Goal: Task Accomplishment & Management: Use online tool/utility

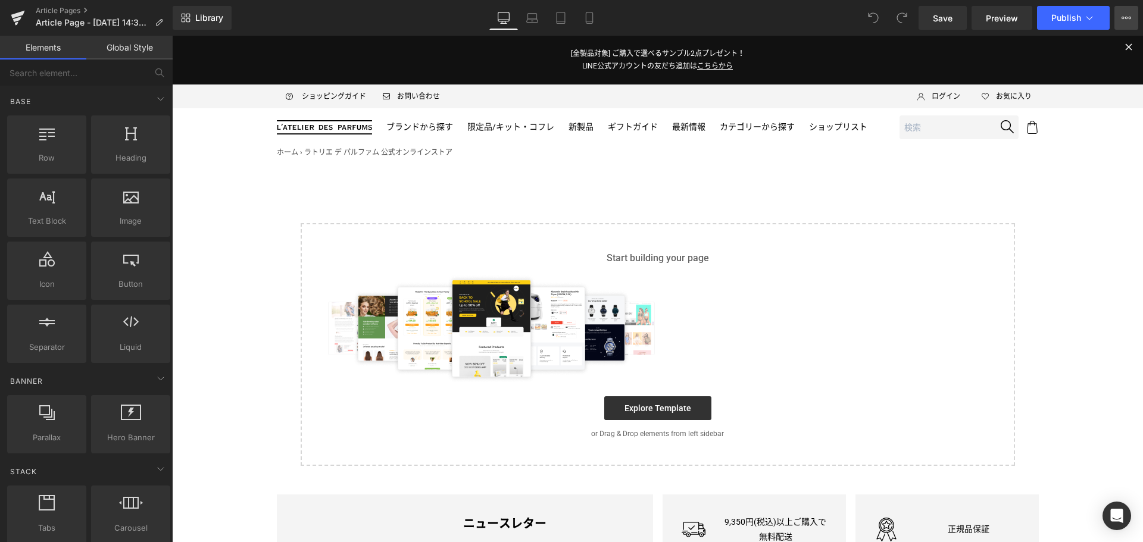
click at [1125, 25] on button "View Live Page View with current Template Save Template to Library Schedule Pub…" at bounding box center [1126, 18] width 24 height 24
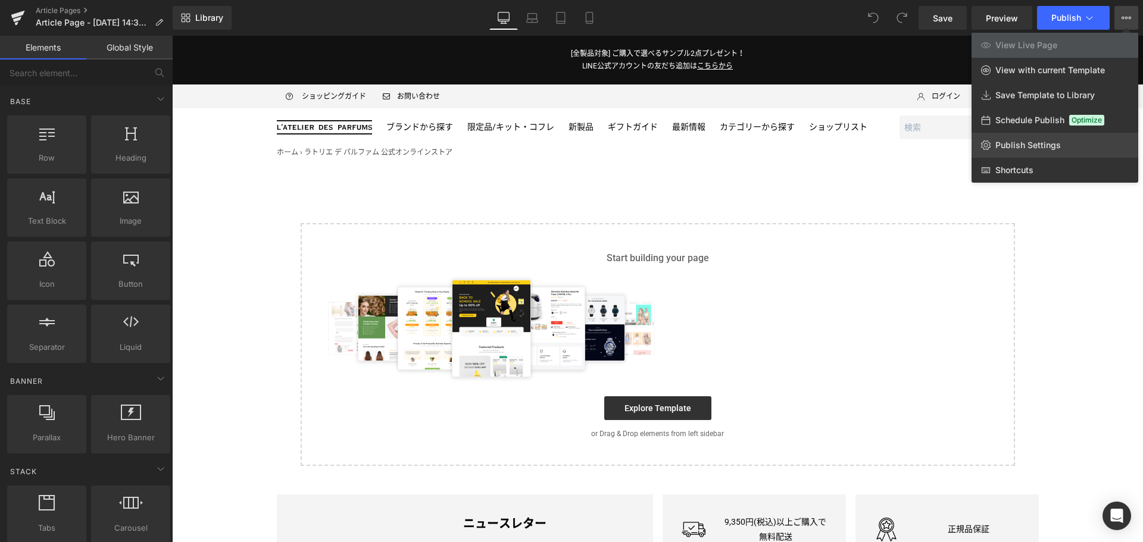
click at [1055, 151] on link "Publish Settings" at bounding box center [1054, 145] width 167 height 25
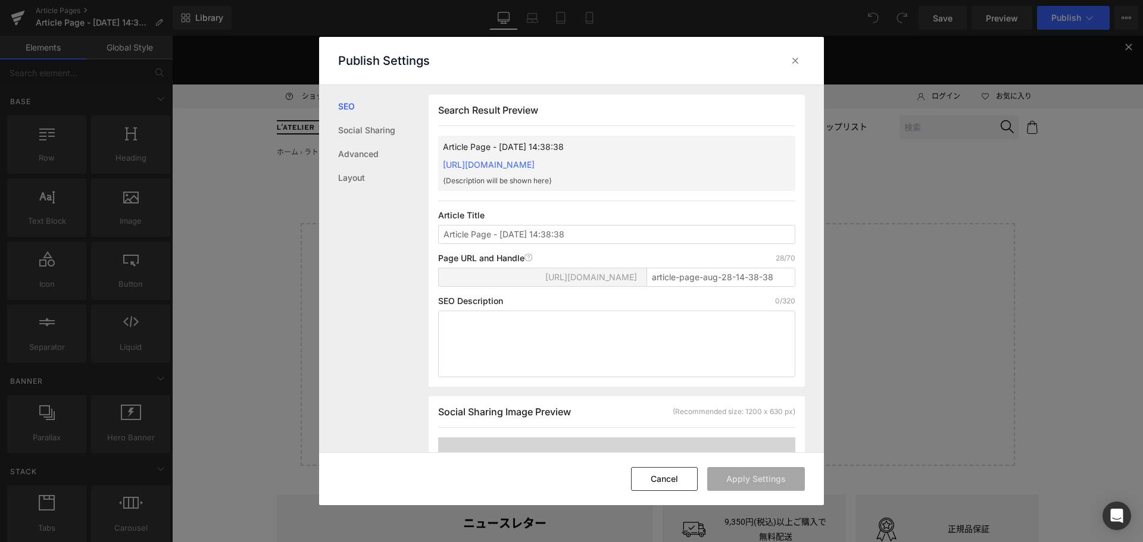
scroll to position [1, 0]
drag, startPoint x: 578, startPoint y: 253, endPoint x: 409, endPoint y: 245, distance: 169.2
click at [409, 245] on div "SEO Social Sharing Advanced Layout Search Result Preview Article Page - [DATE] …" at bounding box center [571, 269] width 505 height 368
type input "ろ"
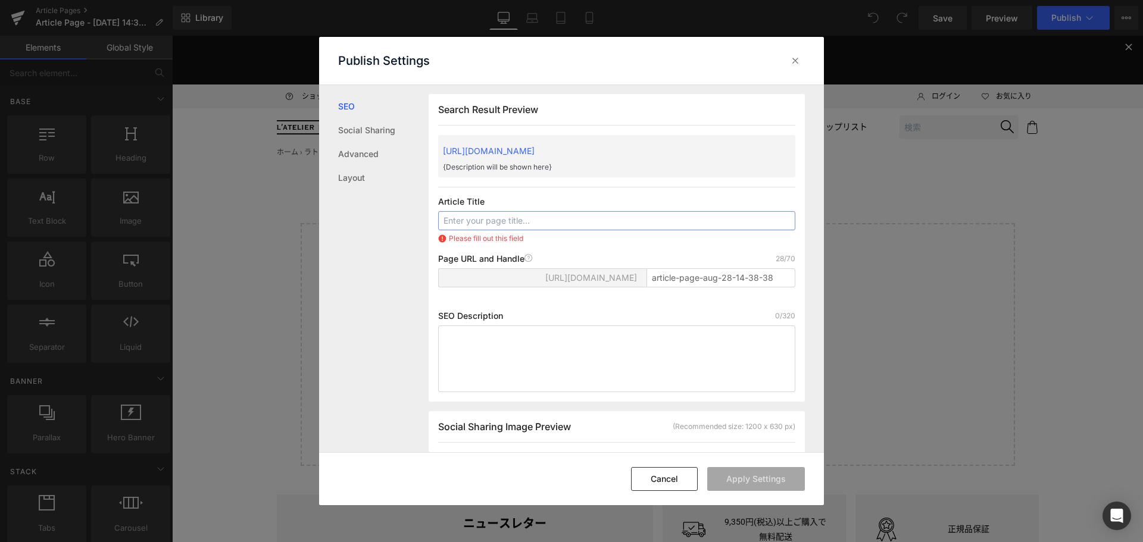
type input "V"
paste input "【お知らせ】各種規約の改定について"
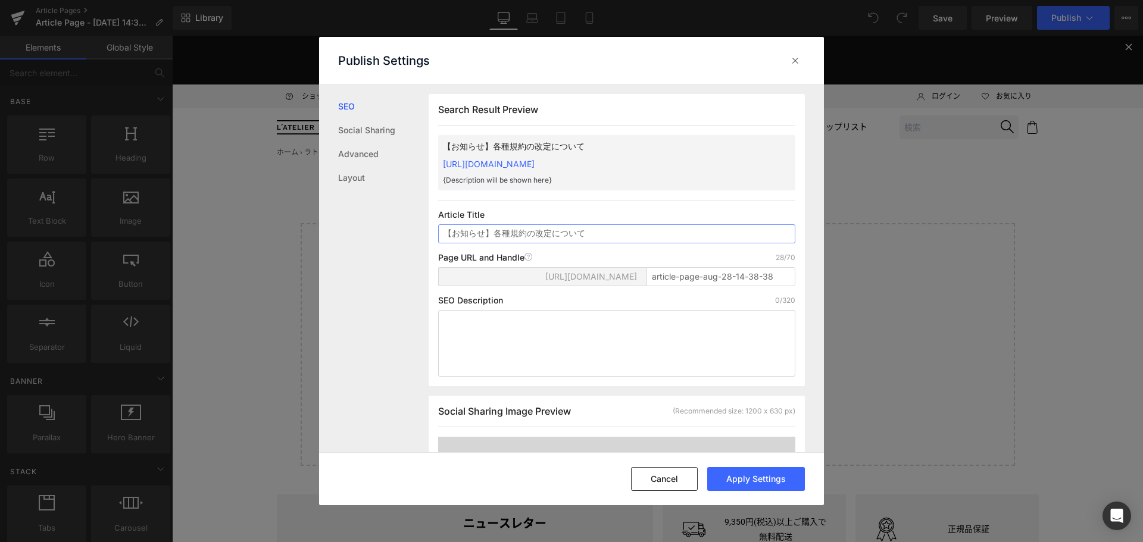
type input "【お知らせ】各種規約の改定について"
drag, startPoint x: 768, startPoint y: 288, endPoint x: 527, endPoint y: 323, distance: 243.6
click at [527, 323] on div "Search Result Preview 【お知らせ】各種規約の改定について [URL][DOMAIN_NAME] {Description will be…" at bounding box center [616, 240] width 376 height 292
type input "info-ldp2508"
click at [527, 323] on textarea at bounding box center [616, 343] width 357 height 67
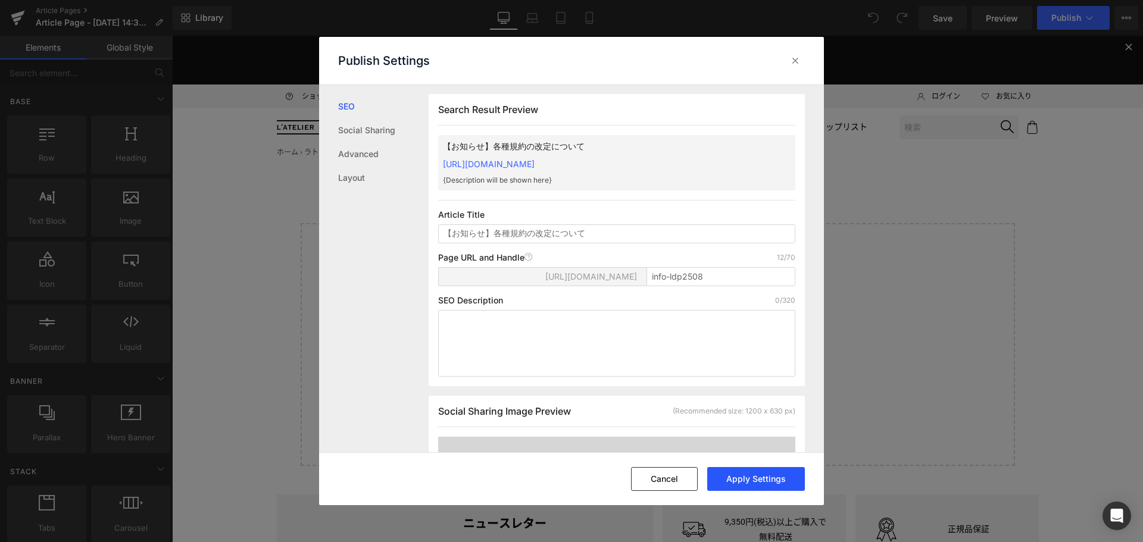
click at [0, 0] on button "Apply Settings" at bounding box center [0, 0] width 0 height 0
click at [792, 60] on icon at bounding box center [795, 61] width 12 height 12
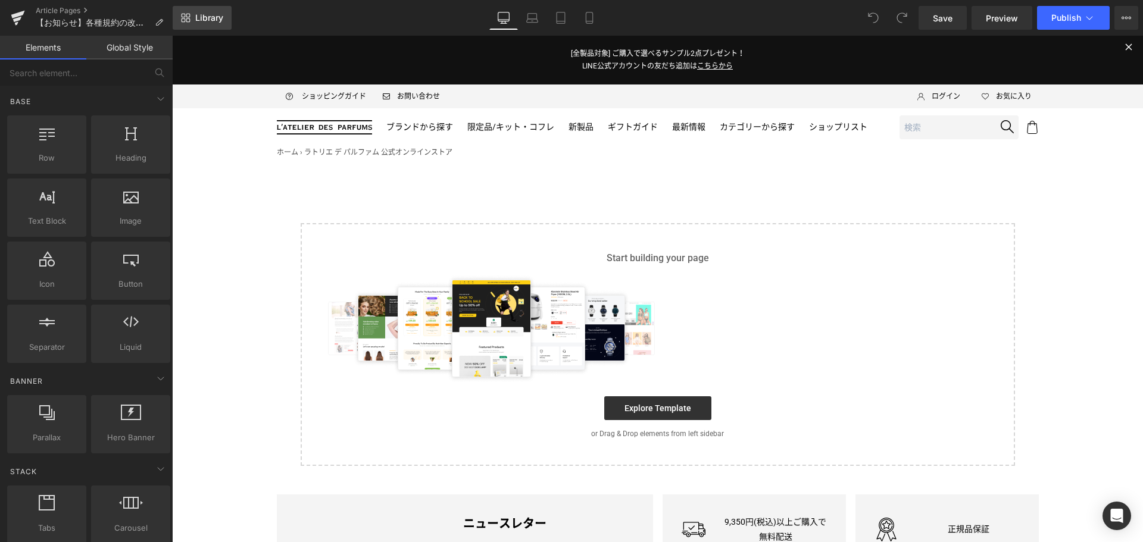
click at [199, 8] on link "Library" at bounding box center [202, 18] width 59 height 24
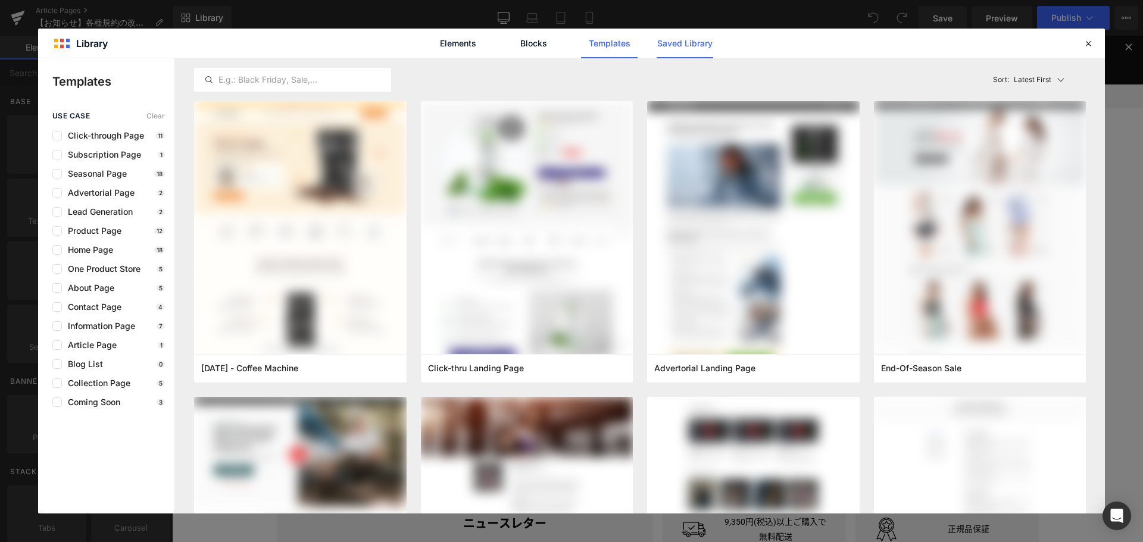
click at [681, 448] on link "Saved Library" at bounding box center [485, 448] width 971 height 0
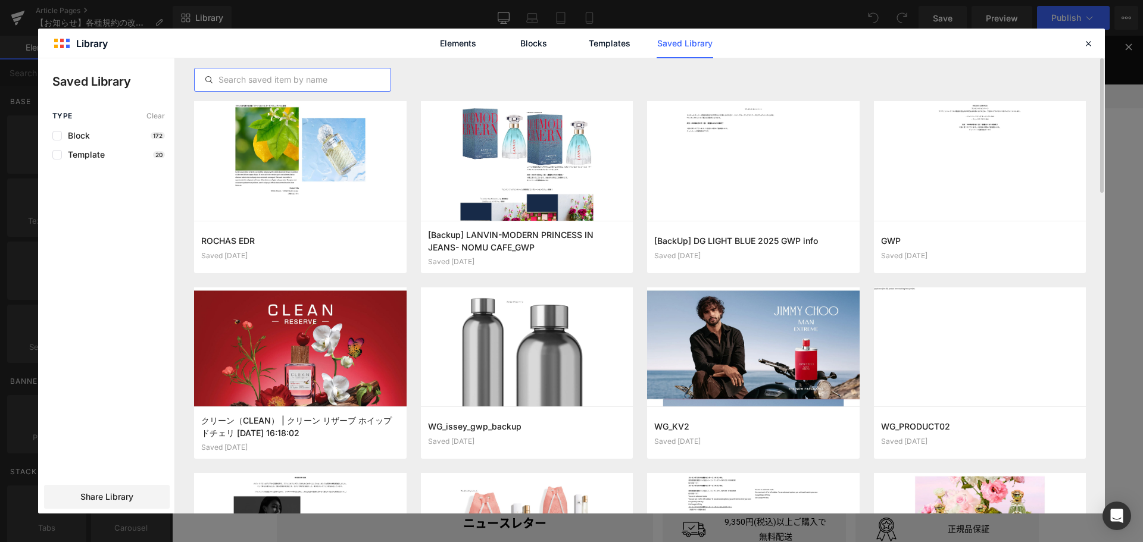
click at [243, 83] on input "text" at bounding box center [293, 80] width 196 height 14
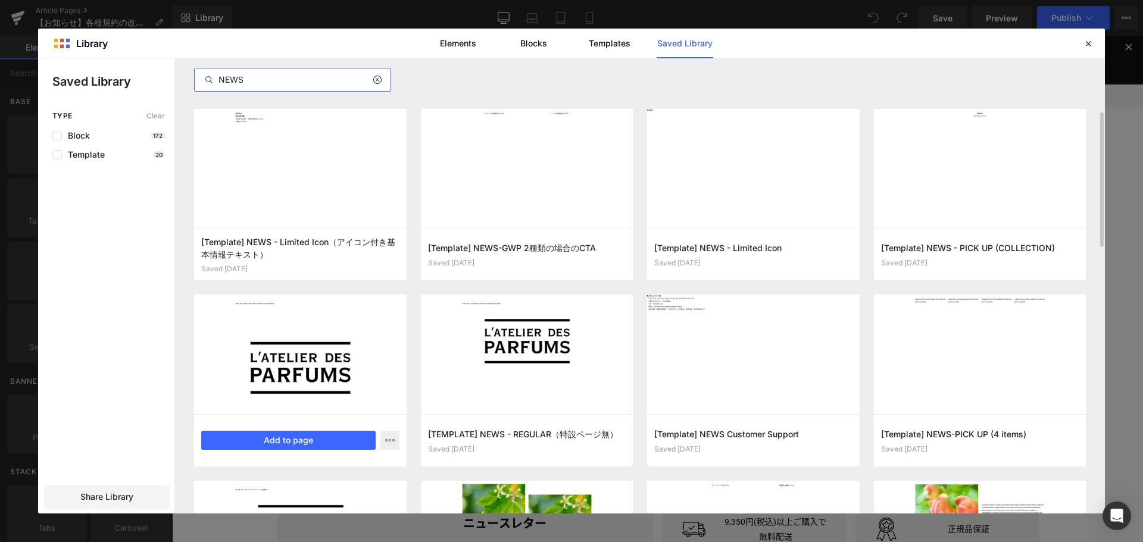
scroll to position [180, 0]
type input "NEWS"
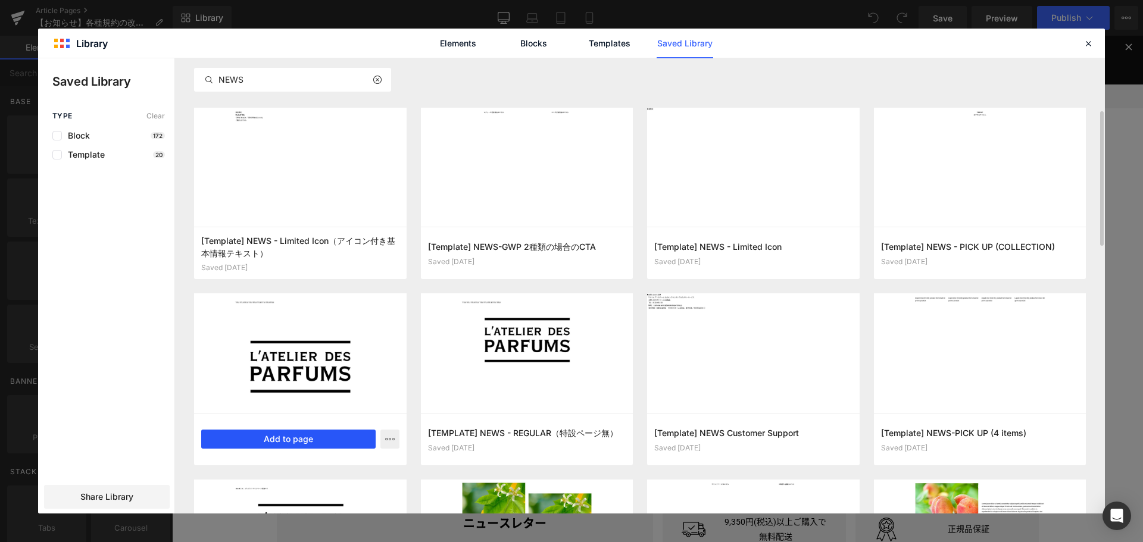
click at [317, 438] on button "Add to page" at bounding box center [288, 439] width 174 height 19
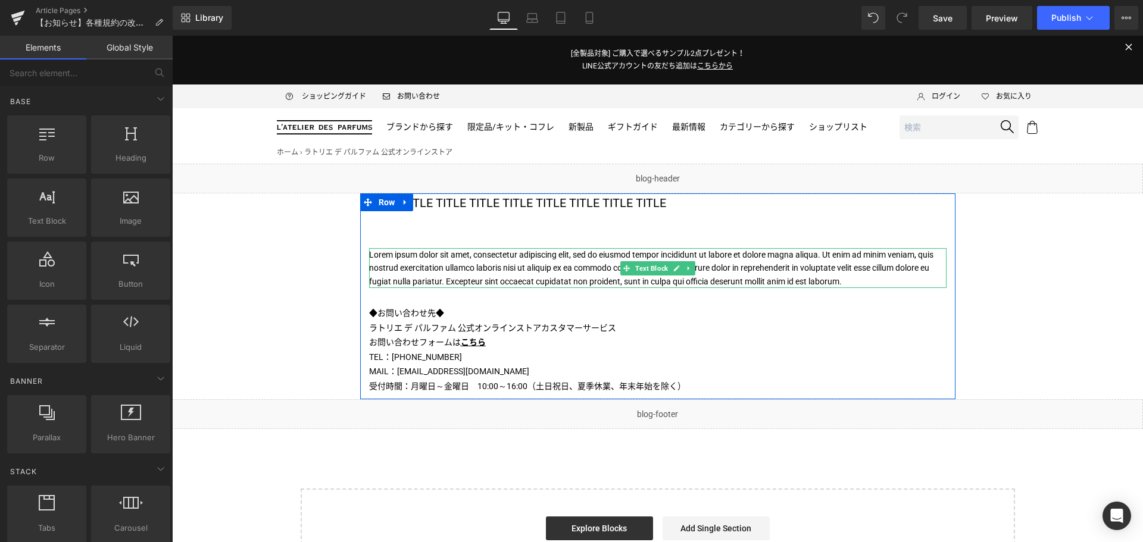
click at [405, 263] on p "Lorem ipsum dolor sit amet, consectetur adipiscing elit, sed do eiusmod tempor …" at bounding box center [657, 268] width 577 height 40
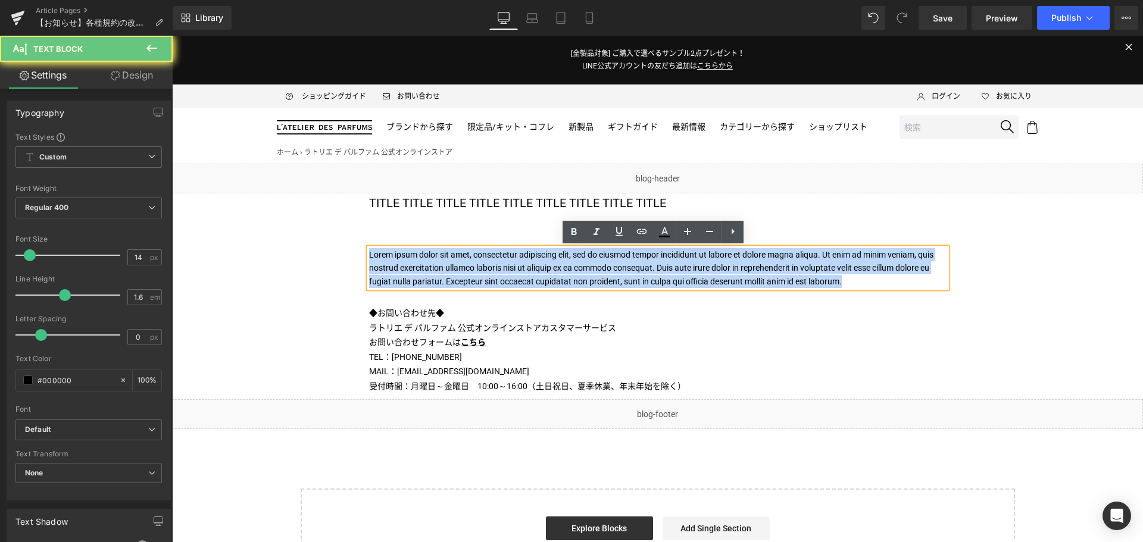
click at [405, 263] on p "Lorem ipsum dolor sit amet, consectetur adipiscing elit, sed do eiusmod tempor …" at bounding box center [657, 268] width 577 height 40
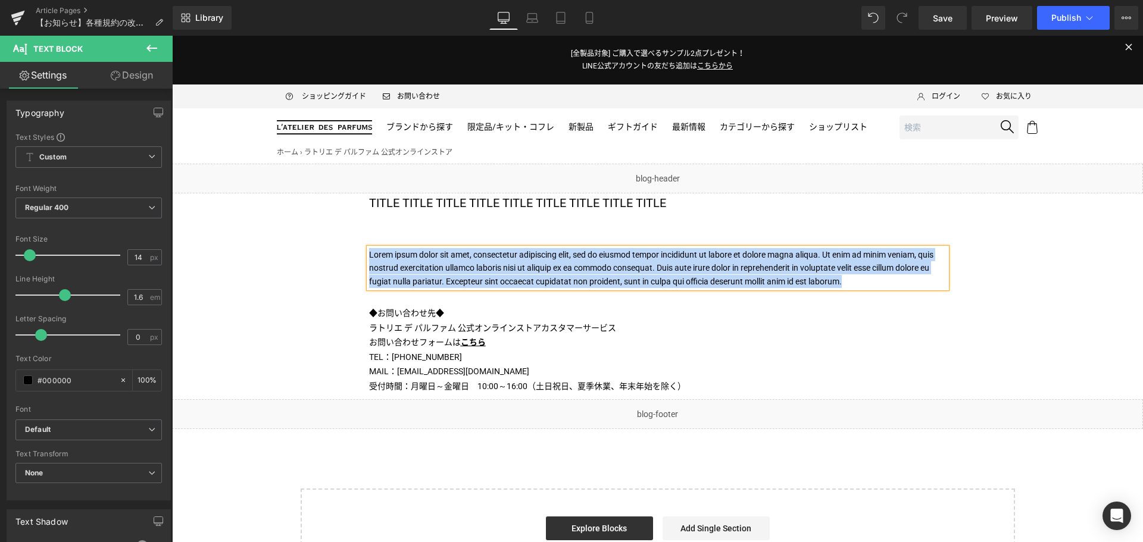
paste div
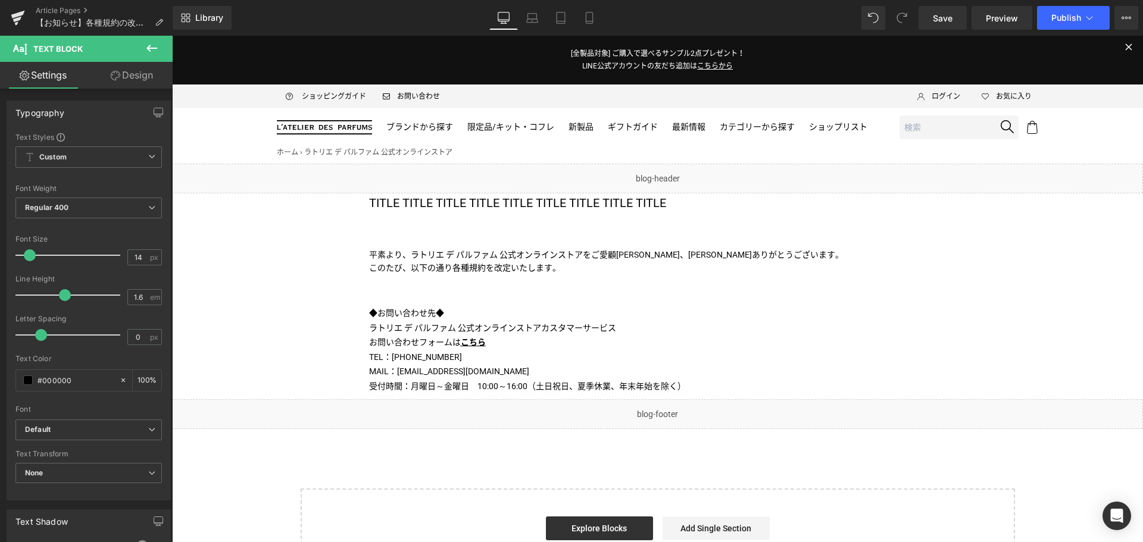
click at [144, 51] on button at bounding box center [152, 49] width 42 height 26
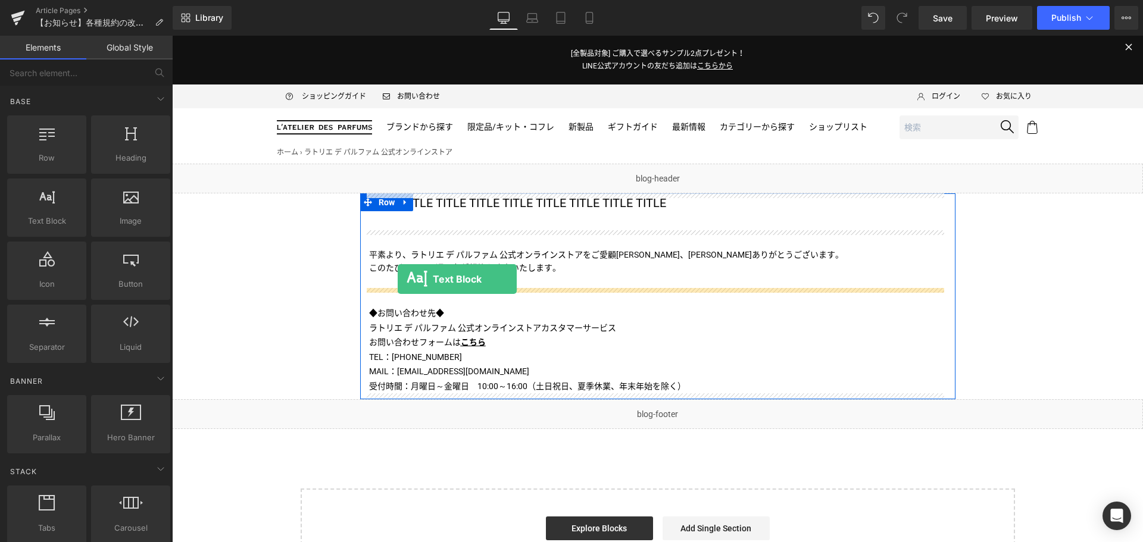
drag, startPoint x: 221, startPoint y: 251, endPoint x: 398, endPoint y: 279, distance: 179.0
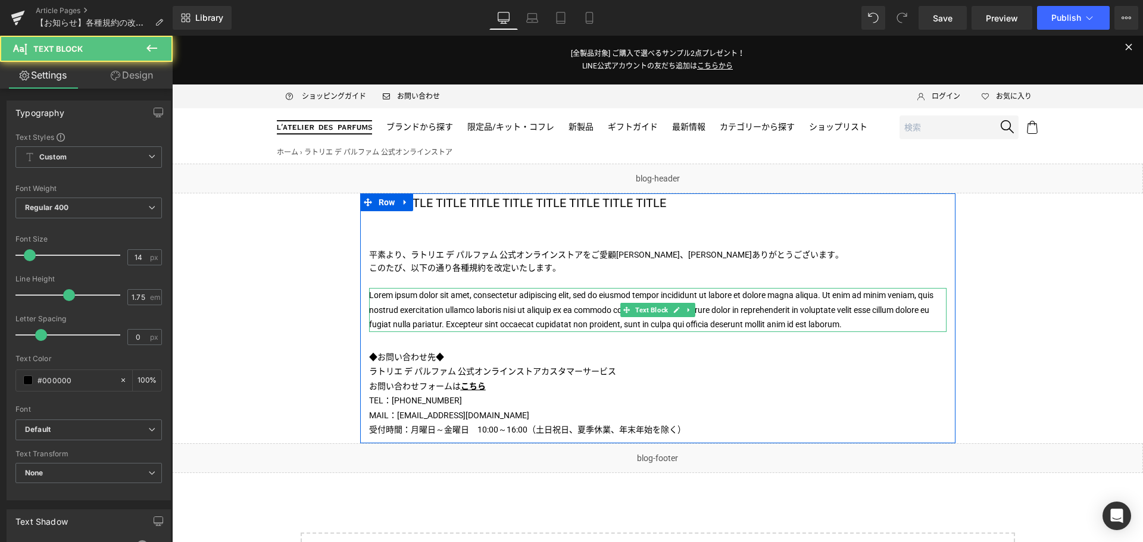
click at [407, 300] on p "Lorem ipsum dolor sit amet, consectetur adipiscing elit, sed do eiusmod tempor …" at bounding box center [657, 310] width 577 height 44
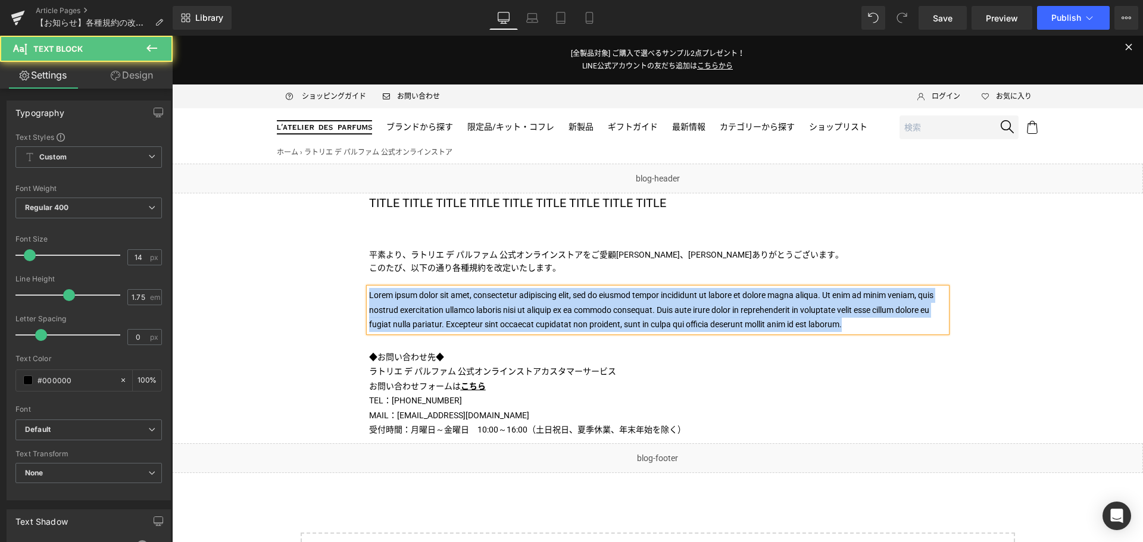
paste div
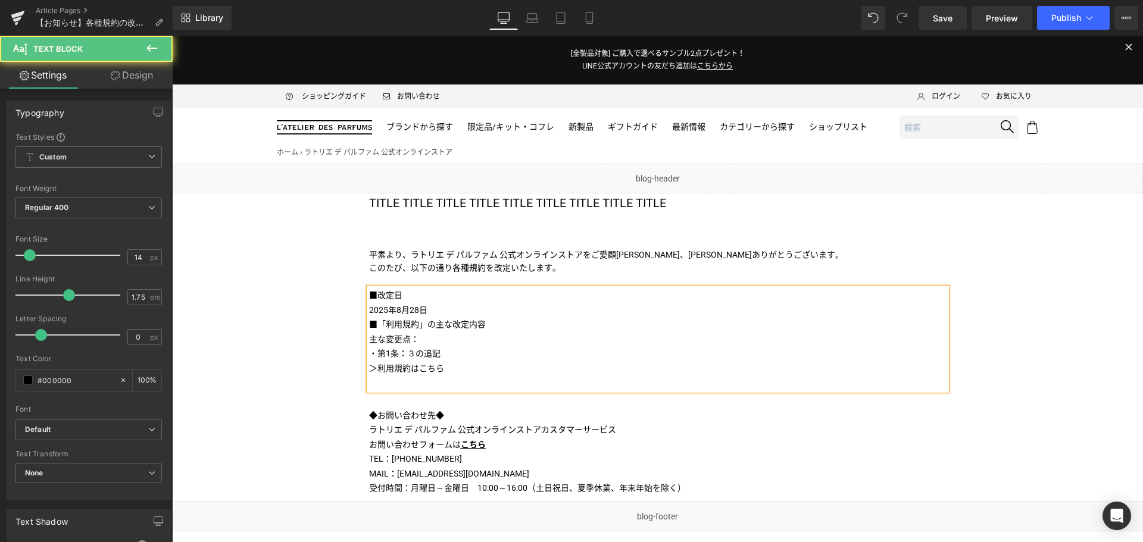
click at [428, 311] on p "2025年8月28日" at bounding box center [657, 310] width 577 height 15
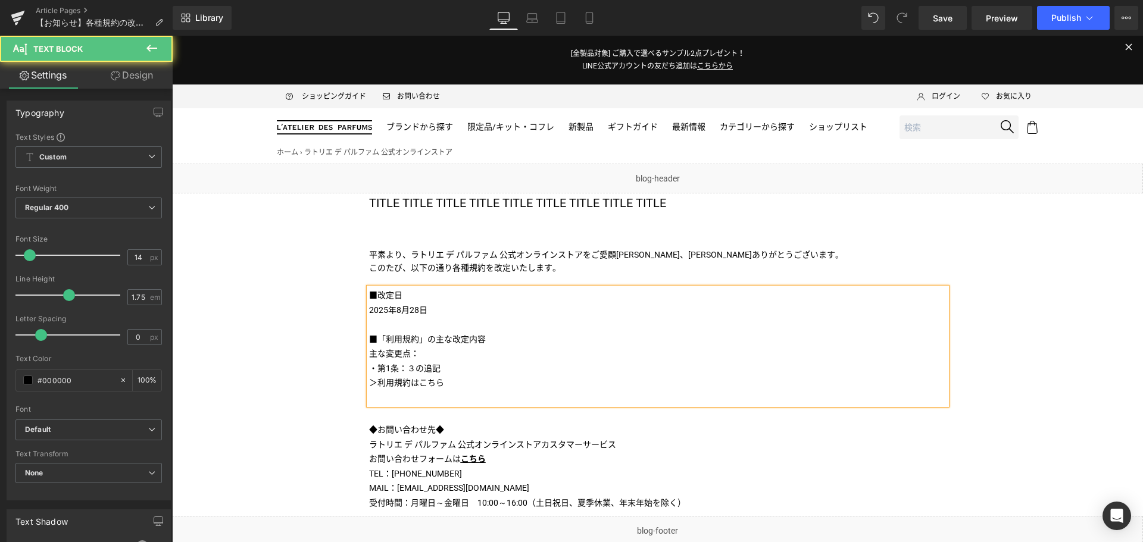
click at [444, 389] on p "＞利用規約はこちら" at bounding box center [657, 383] width 577 height 15
click at [448, 396] on p at bounding box center [657, 397] width 577 height 15
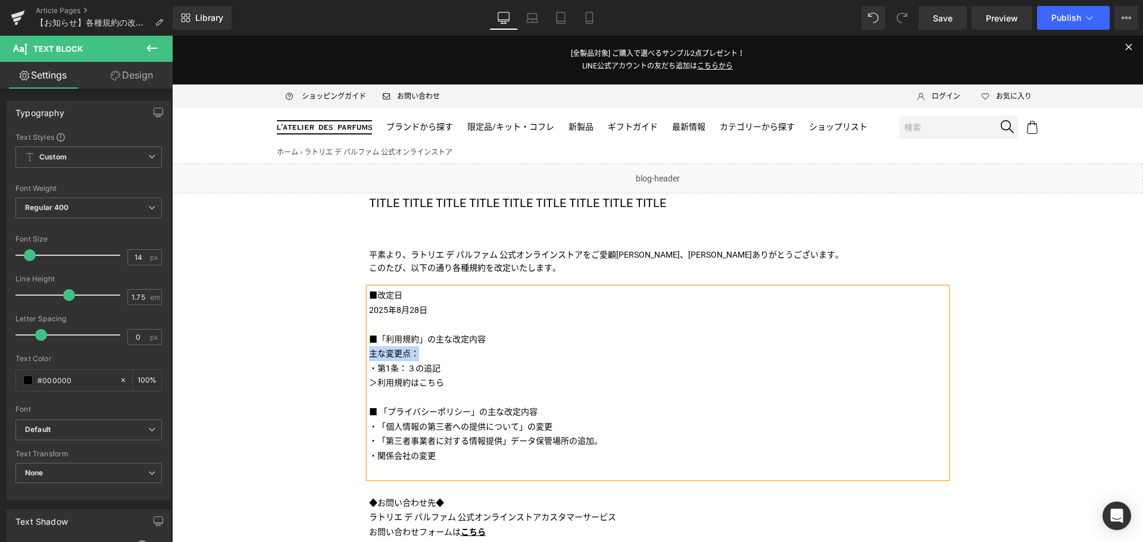
drag, startPoint x: 418, startPoint y: 353, endPoint x: 364, endPoint y: 354, distance: 53.6
click at [369, 354] on p "主な変更点：" at bounding box center [657, 353] width 577 height 15
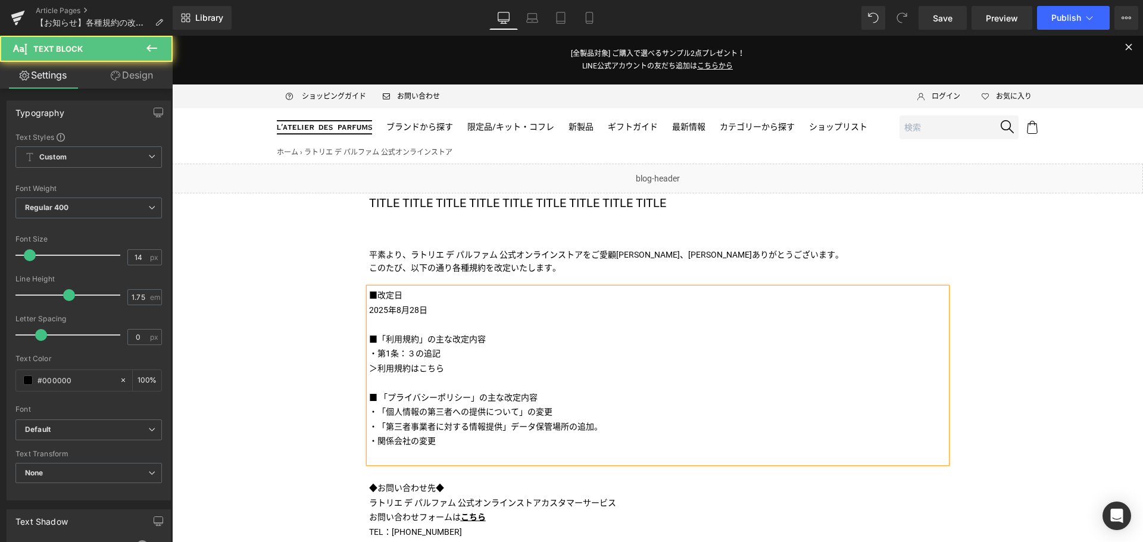
click at [476, 367] on p "＞利用規約はこちら" at bounding box center [657, 368] width 577 height 15
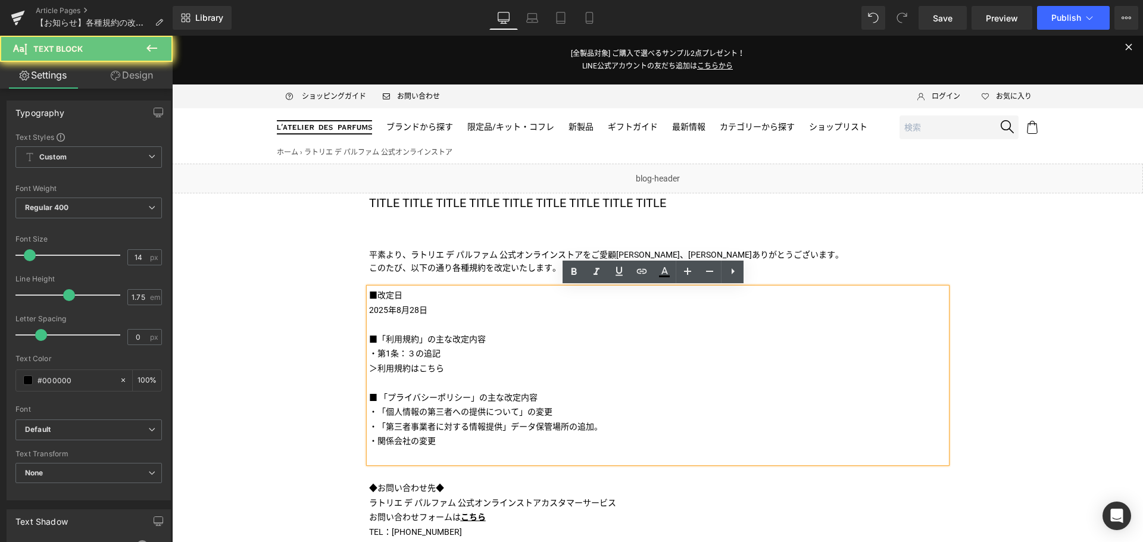
click at [547, 399] on p "■ 「プライバシーポリシー」の主な改定内容" at bounding box center [657, 397] width 577 height 15
click at [602, 421] on p "・「第三者事業者に対する情報提供」データ保管場所の追加。" at bounding box center [657, 427] width 577 height 15
click at [412, 350] on p "・第1条：３の追記" at bounding box center [657, 353] width 577 height 15
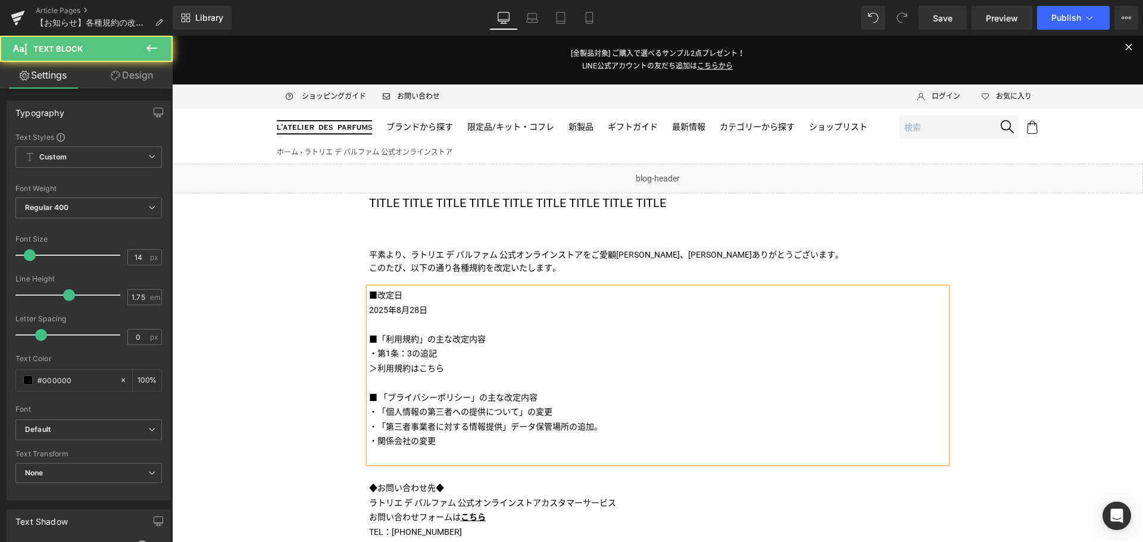
click at [486, 437] on p "・関係会社の変更" at bounding box center [657, 441] width 577 height 15
click at [419, 449] on p at bounding box center [657, 456] width 577 height 15
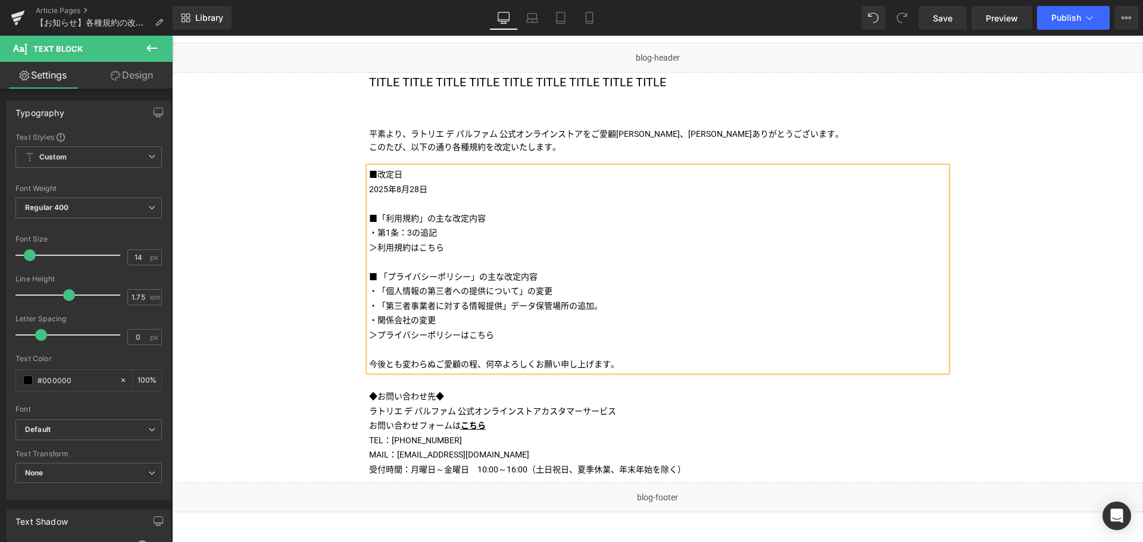
scroll to position [121, 0]
click at [442, 251] on p "＞利用規約はこちら" at bounding box center [657, 247] width 577 height 15
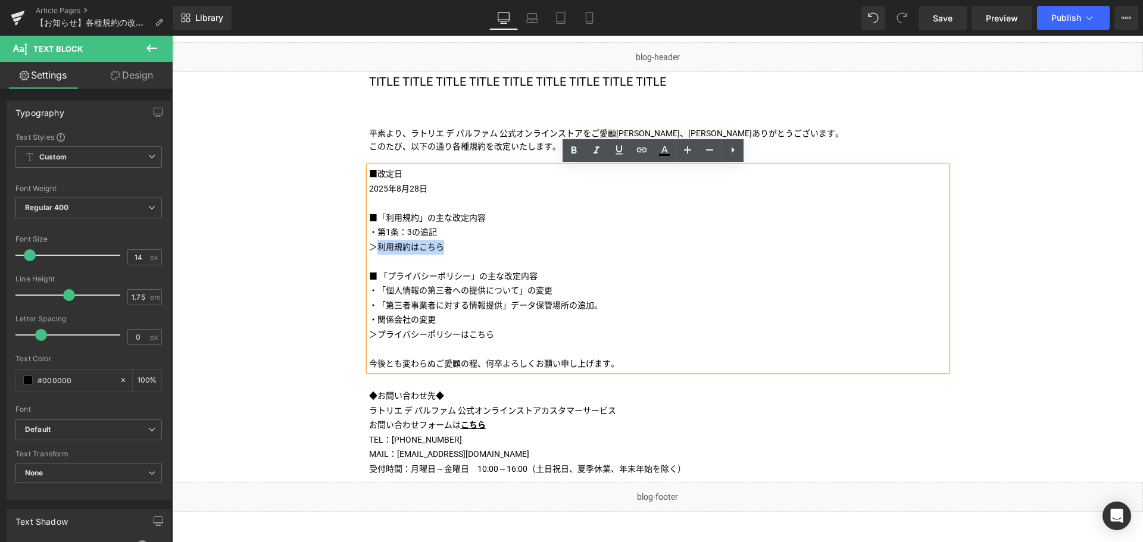
drag, startPoint x: 442, startPoint y: 248, endPoint x: 374, endPoint y: 246, distance: 68.5
click at [374, 246] on p "＞利用規約はこちら" at bounding box center [657, 247] width 577 height 15
click at [445, 243] on p "＞利用規約はこちら" at bounding box center [657, 247] width 577 height 15
drag, startPoint x: 445, startPoint y: 248, endPoint x: 374, endPoint y: 245, distance: 70.9
click at [374, 245] on p "＞利用規約はこちら" at bounding box center [657, 247] width 577 height 15
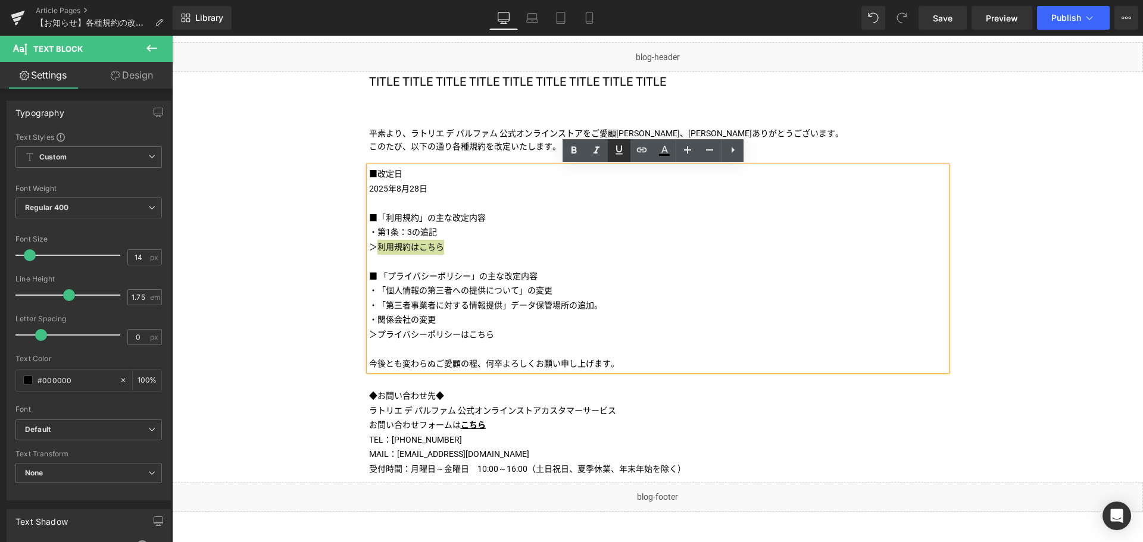
click at [0, 0] on icon at bounding box center [0, 0] width 0 height 0
click at [477, 264] on input "text" at bounding box center [450, 271] width 183 height 30
paste input "[URL][DOMAIN_NAME]"
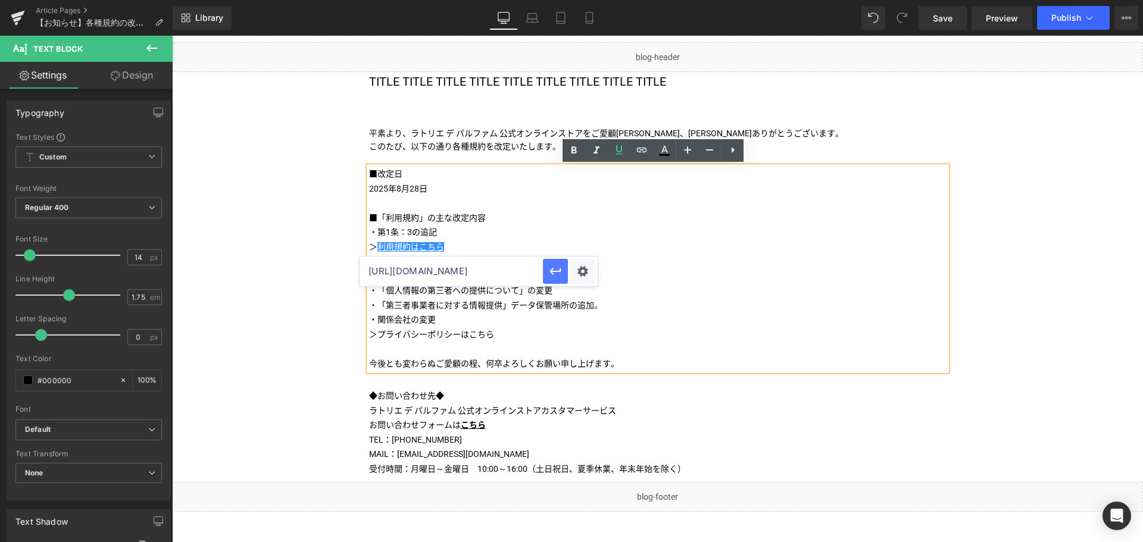
click at [552, 273] on icon "button" at bounding box center [554, 271] width 11 height 7
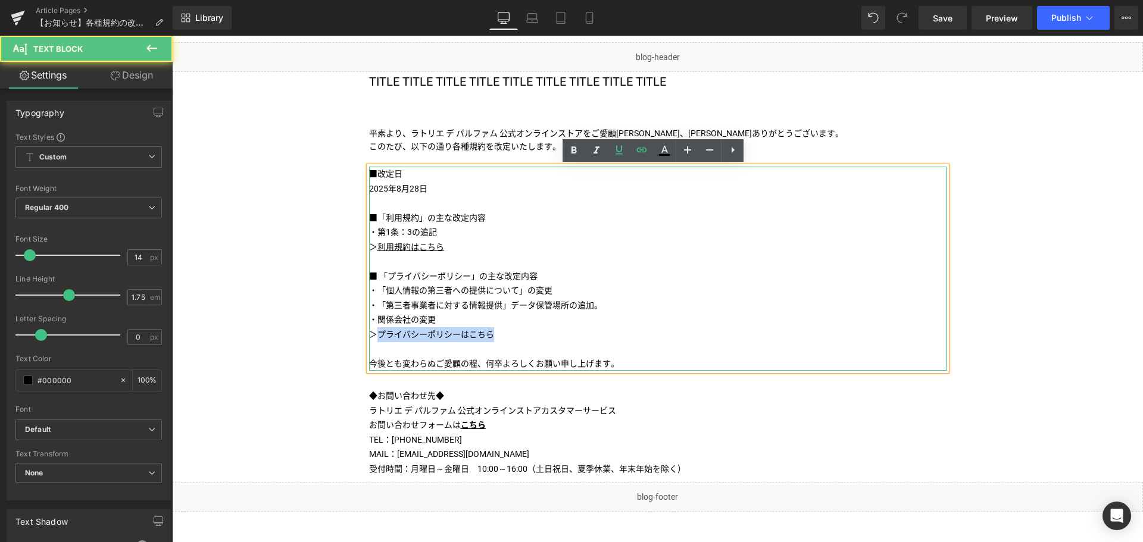
drag, startPoint x: 490, startPoint y: 337, endPoint x: 375, endPoint y: 331, distance: 115.0
click at [375, 331] on p "＞プライバシーポリシーはこちら" at bounding box center [657, 334] width 577 height 15
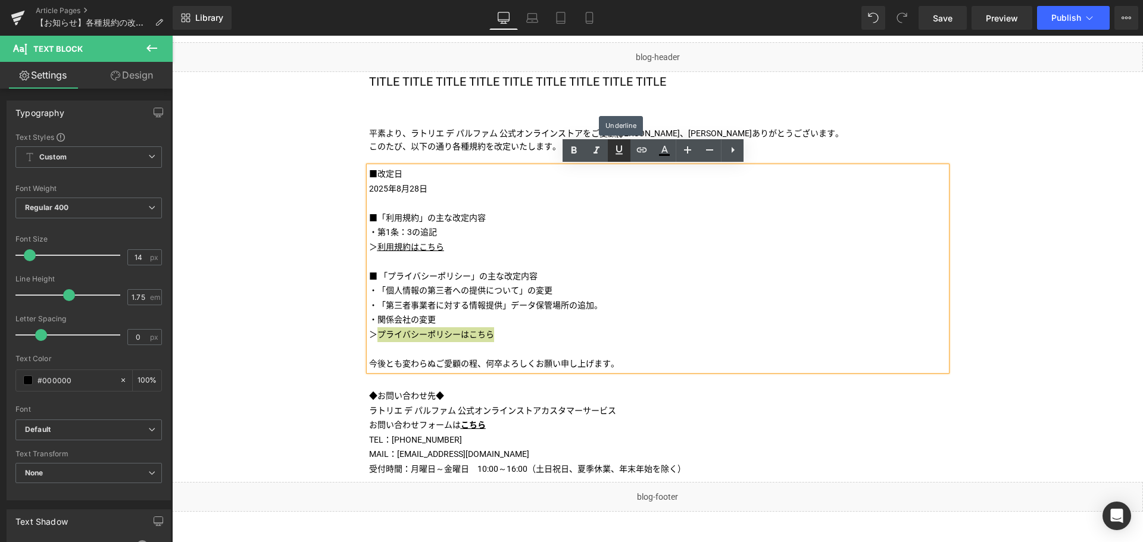
click at [621, 153] on icon at bounding box center [619, 150] width 14 height 14
click at [0, 0] on icon at bounding box center [0, 0] width 0 height 0
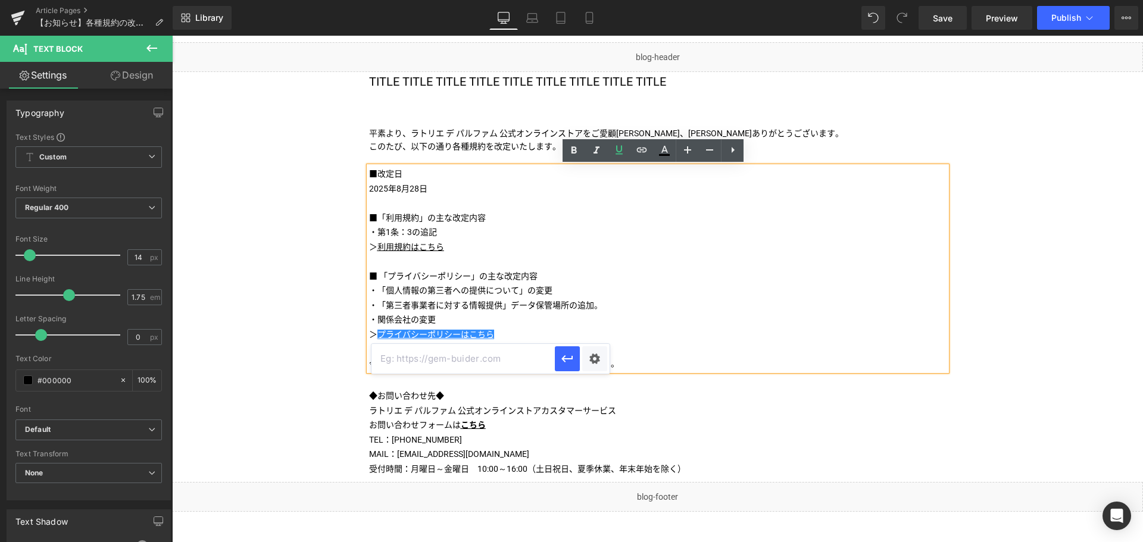
click at [507, 352] on input "text" at bounding box center [462, 359] width 183 height 30
paste input "[URL][DOMAIN_NAME]"
type input "[URL][DOMAIN_NAME]"
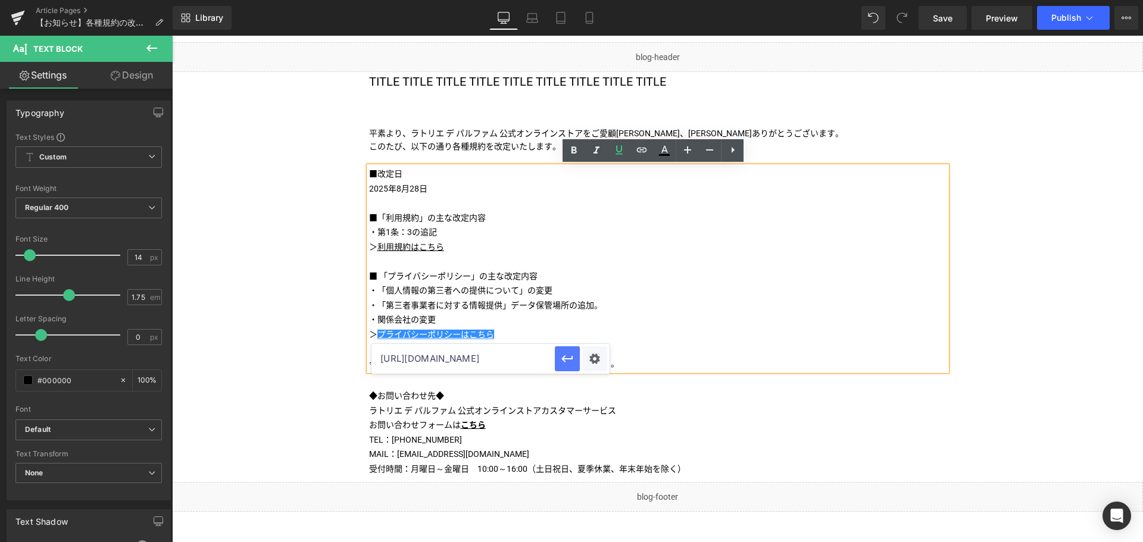
click at [570, 357] on icon "button" at bounding box center [567, 359] width 14 height 14
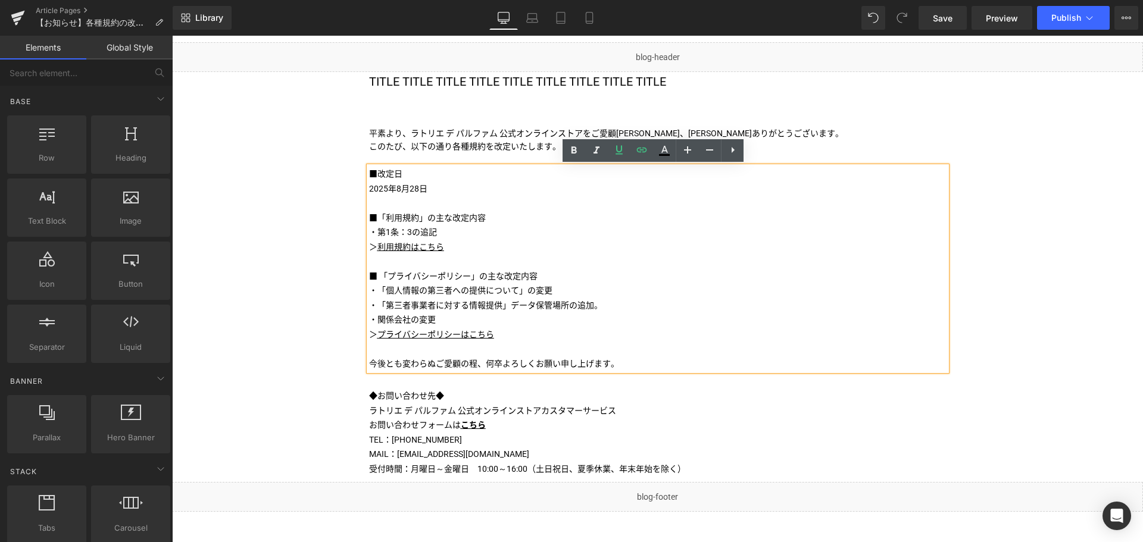
click at [280, 395] on div "Liquid TITLE TITLE TITLE TITLE TITLE TITLE TITLE TITLE TITLE Text Block Image 平…" at bounding box center [657, 355] width 971 height 627
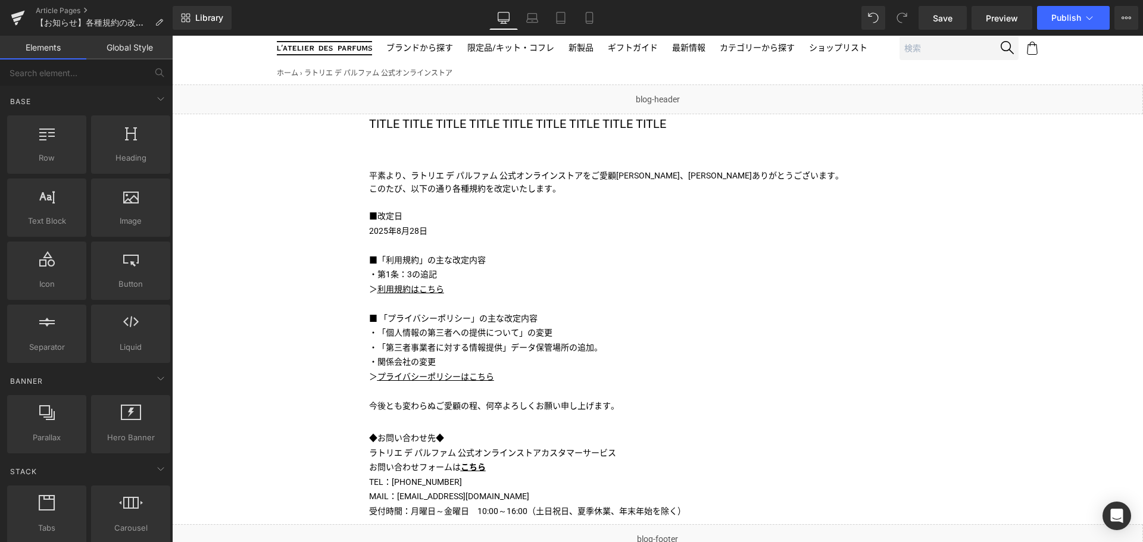
scroll to position [79, 0]
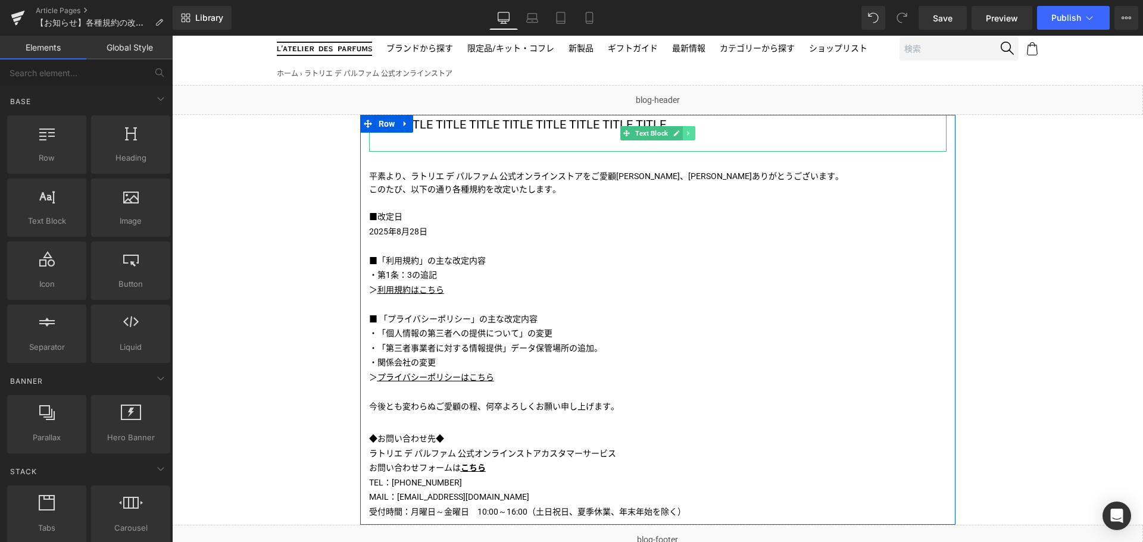
click at [685, 133] on icon at bounding box center [688, 133] width 7 height 7
click at [689, 133] on link at bounding box center [695, 133] width 12 height 14
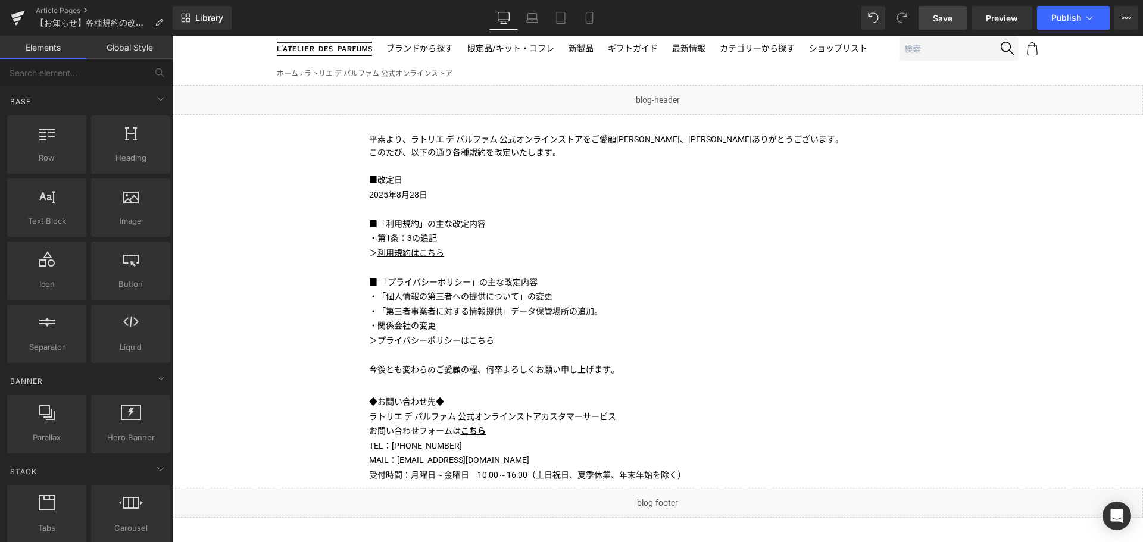
click at [931, 17] on link "Save" at bounding box center [942, 18] width 48 height 24
click at [1063, 26] on button "Publish" at bounding box center [1073, 18] width 73 height 24
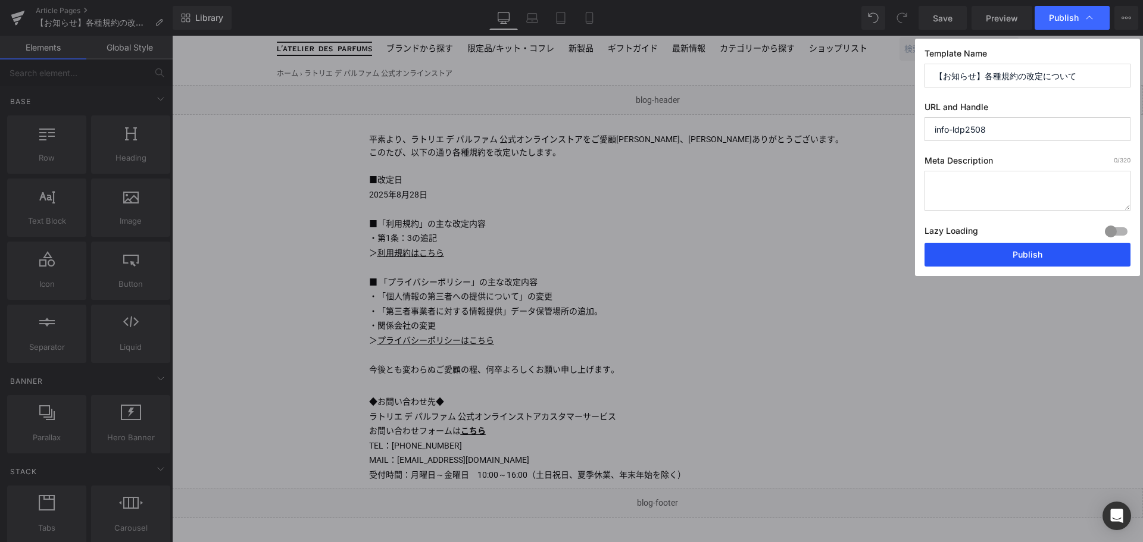
click at [1029, 249] on button "Publish" at bounding box center [1027, 255] width 206 height 24
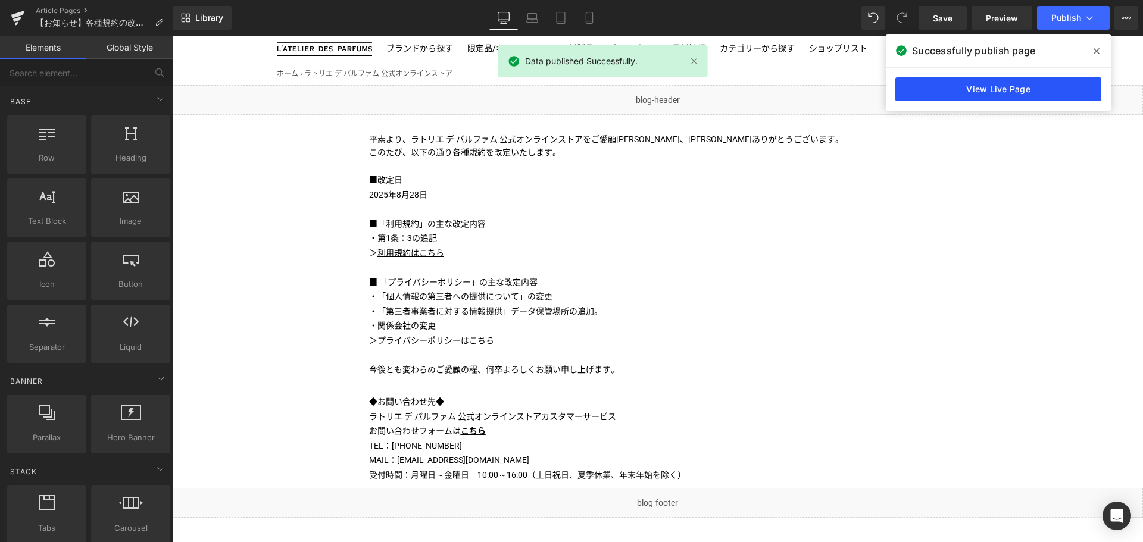
click at [1004, 89] on link "View Live Page" at bounding box center [998, 89] width 206 height 24
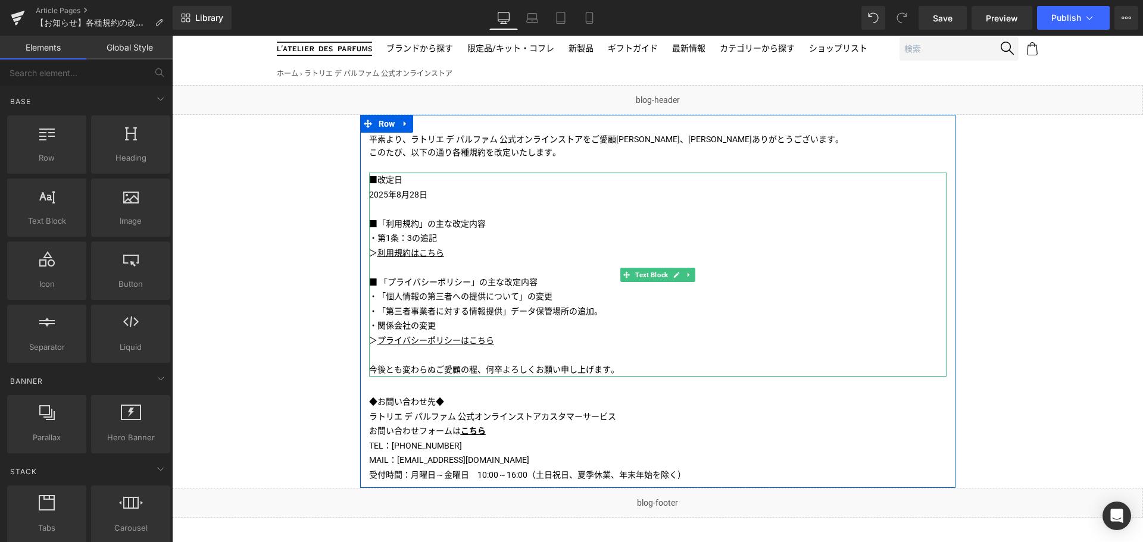
click at [605, 306] on p "・「第三者事業者に対する情報提供」データ保管場所の追加。" at bounding box center [657, 311] width 577 height 15
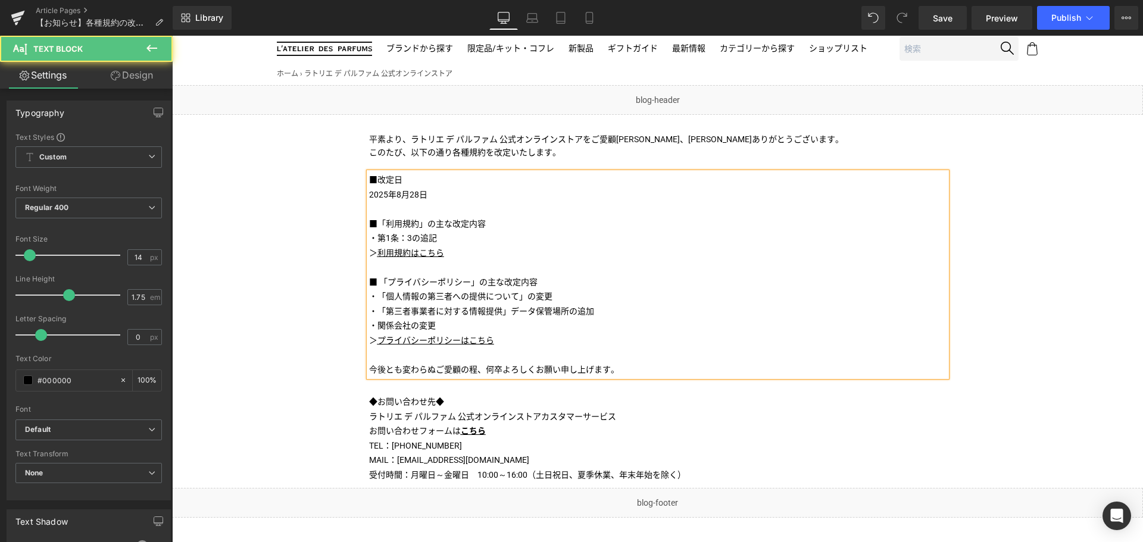
click at [378, 321] on p "・関係会社の変更" at bounding box center [657, 325] width 577 height 15
click at [375, 237] on p "・第1条：3の追記" at bounding box center [657, 238] width 577 height 15
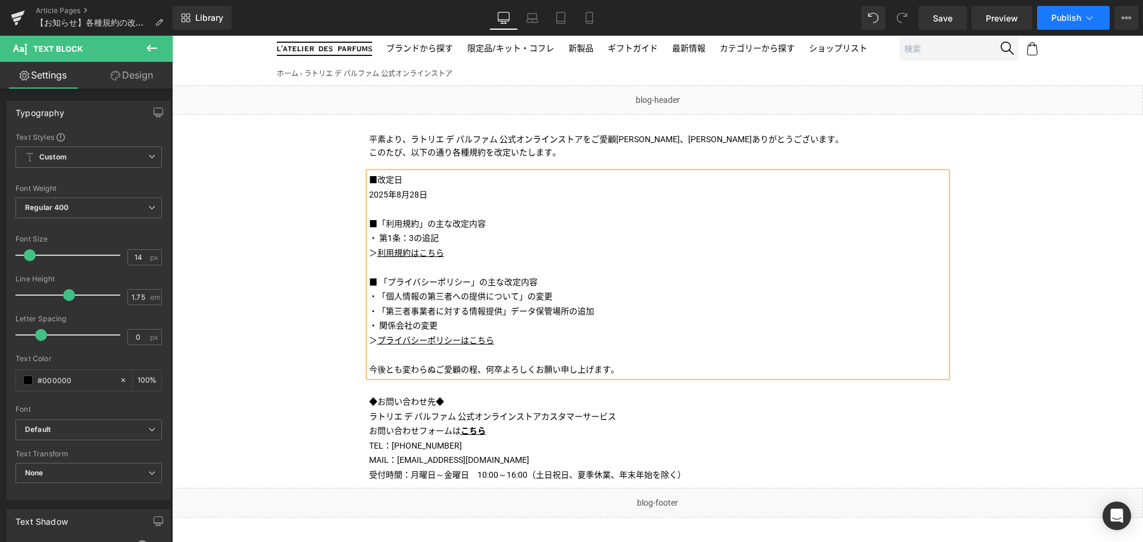
click at [1073, 22] on span "Publish" at bounding box center [1066, 18] width 30 height 10
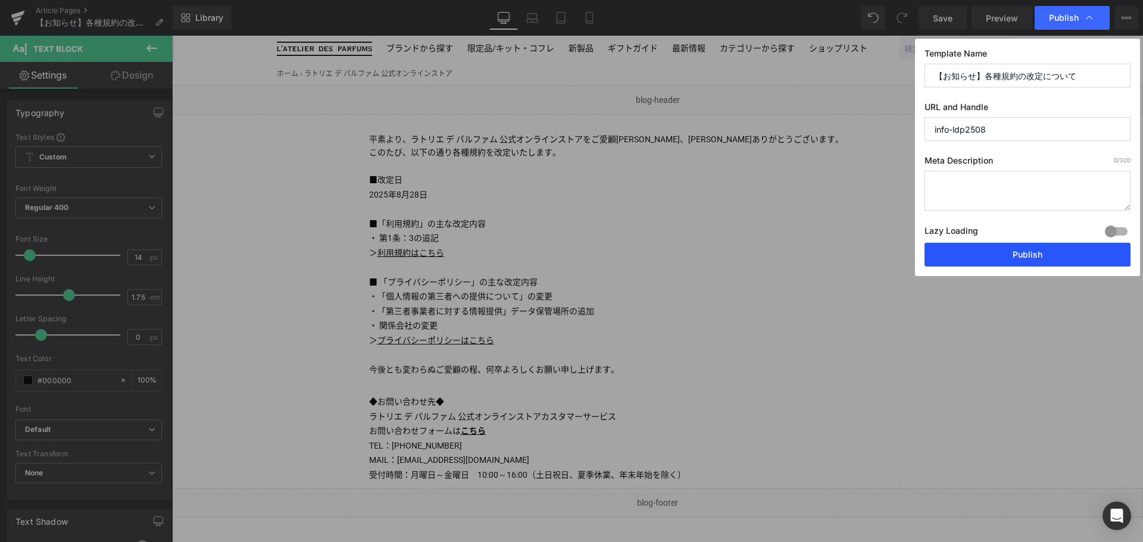
click at [1017, 259] on button "Publish" at bounding box center [1027, 255] width 206 height 24
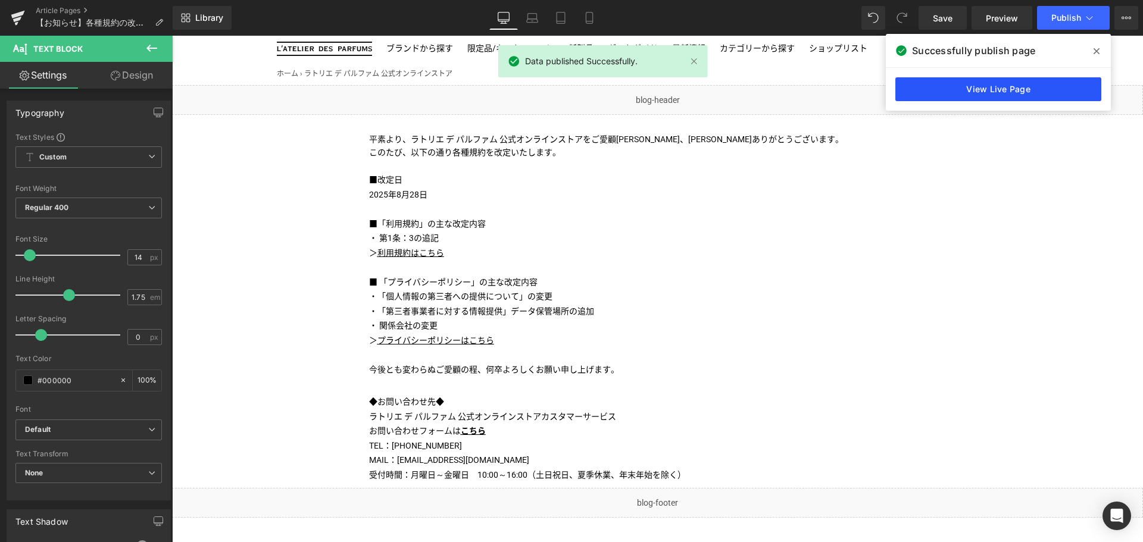
click at [993, 87] on link "View Live Page" at bounding box center [998, 89] width 206 height 24
